Goal: Find specific page/section: Find specific page/section

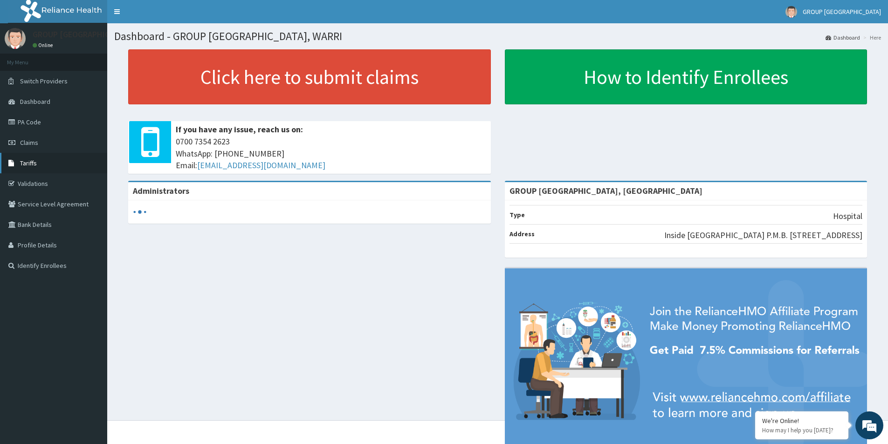
click at [45, 166] on link "Tariffs" at bounding box center [53, 163] width 107 height 21
click at [90, 172] on link "Tariffs" at bounding box center [53, 163] width 107 height 21
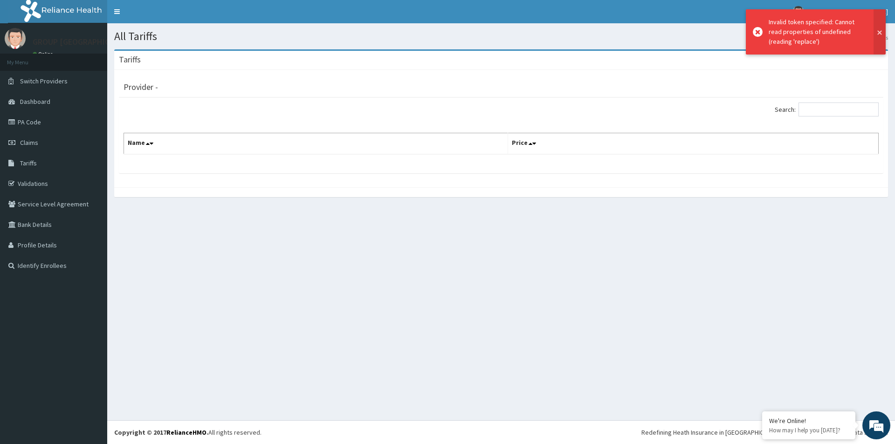
click at [877, 39] on button at bounding box center [880, 31] width 12 height 45
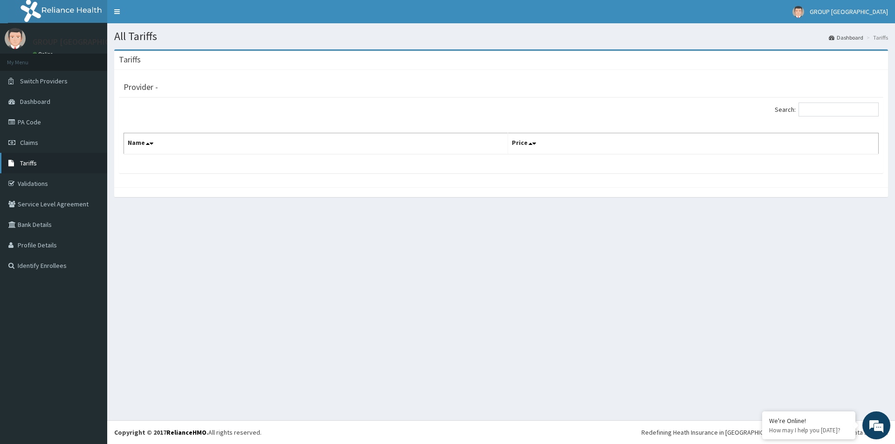
click at [45, 165] on link "Tariffs" at bounding box center [53, 163] width 107 height 21
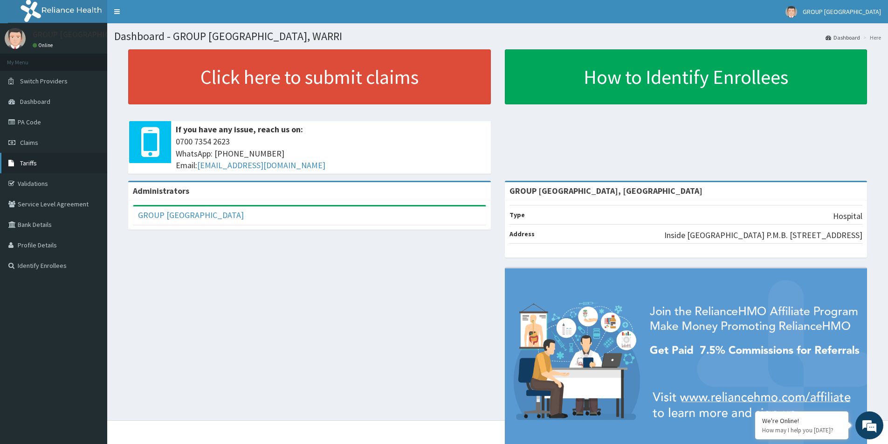
click at [22, 161] on span "Tariffs" at bounding box center [28, 163] width 17 height 8
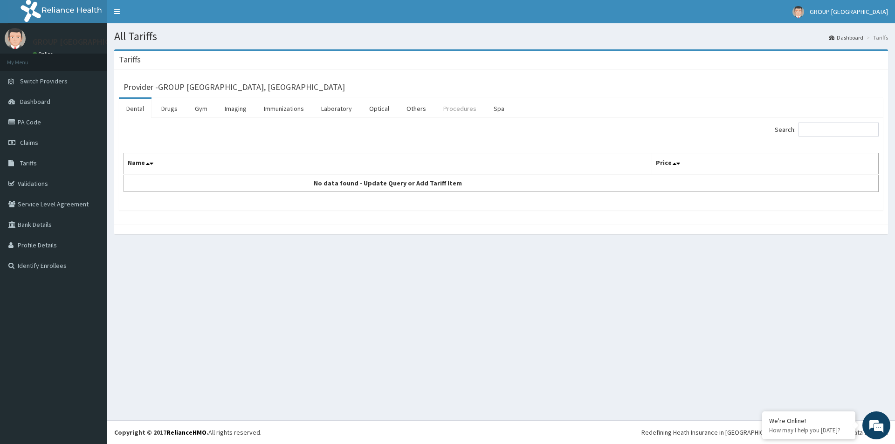
click at [456, 111] on link "Procedures" at bounding box center [460, 109] width 48 height 20
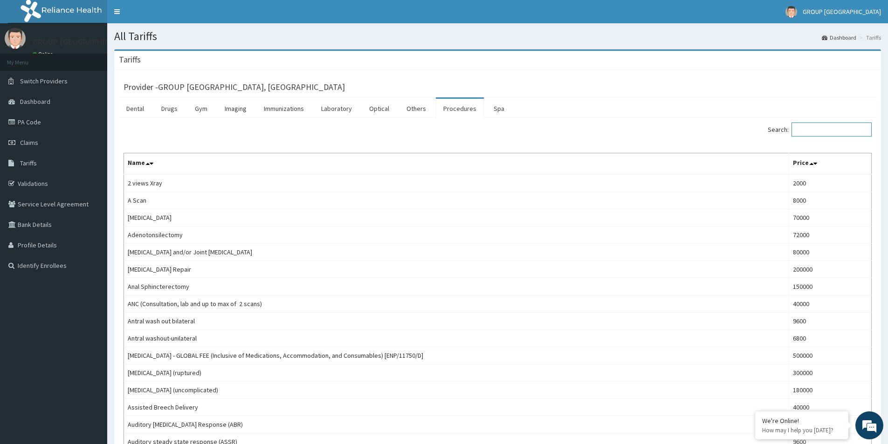
click at [844, 136] on input "Search:" at bounding box center [832, 130] width 80 height 14
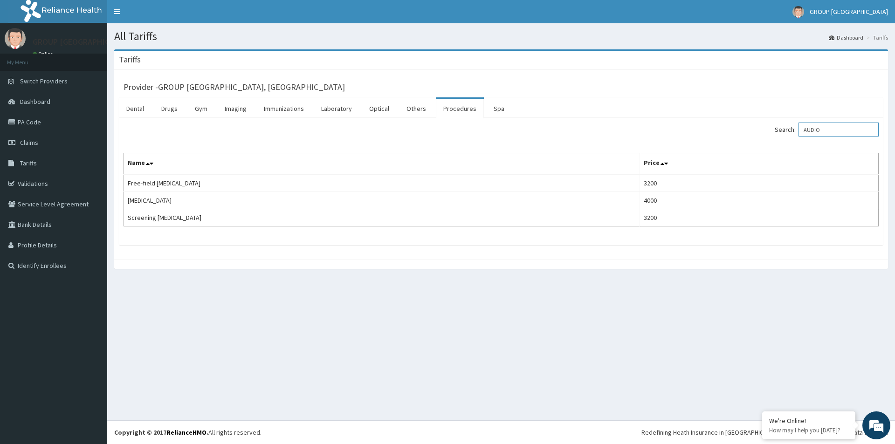
type input "AUDIO"
